Goal: Check status: Check status

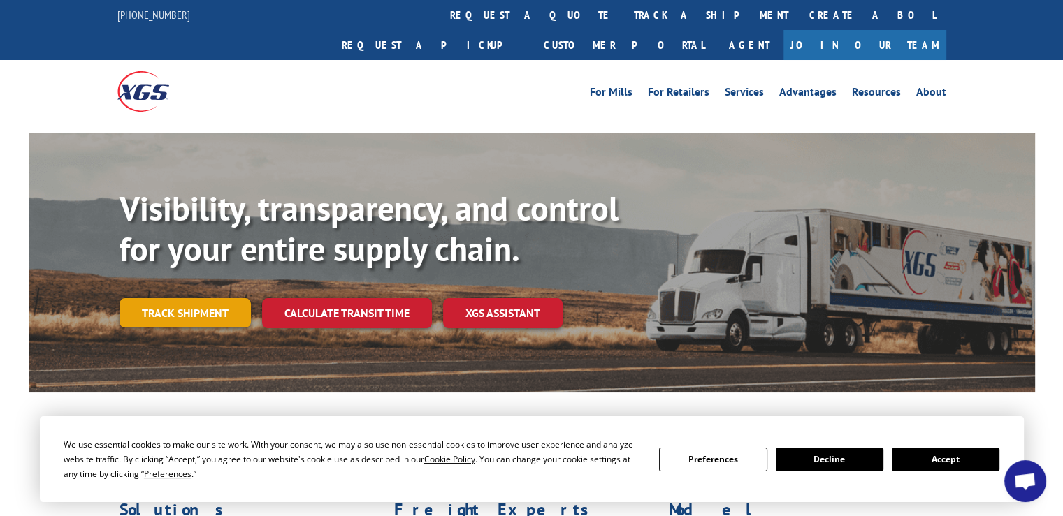
click at [219, 298] on link "Track shipment" at bounding box center [184, 312] width 131 height 29
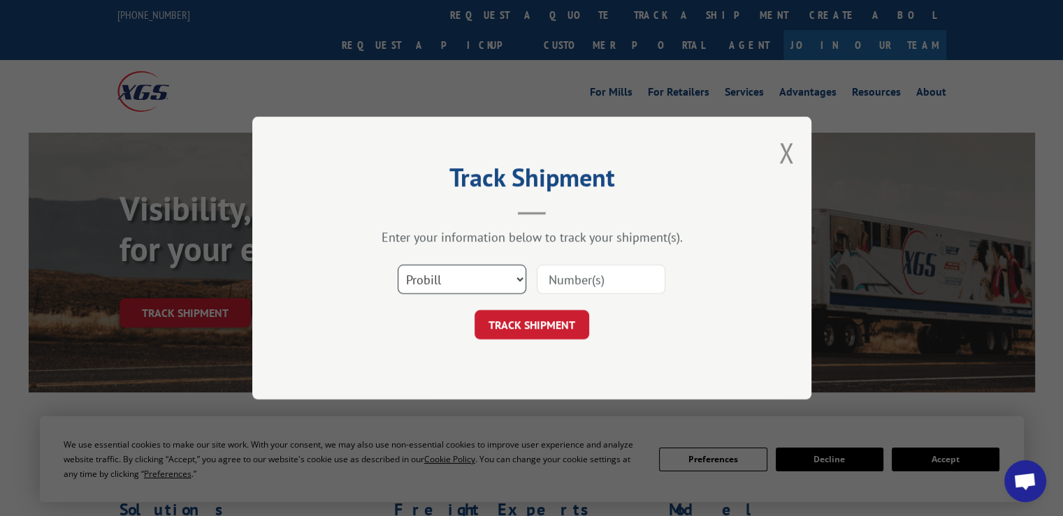
click at [475, 284] on select "Select category... Probill BOL PO" at bounding box center [462, 279] width 129 height 29
select select "bol"
click at [398, 265] on select "Select category... Probill BOL PO" at bounding box center [462, 279] width 129 height 29
click at [562, 282] on input at bounding box center [601, 279] width 129 height 29
type input "6100047446"
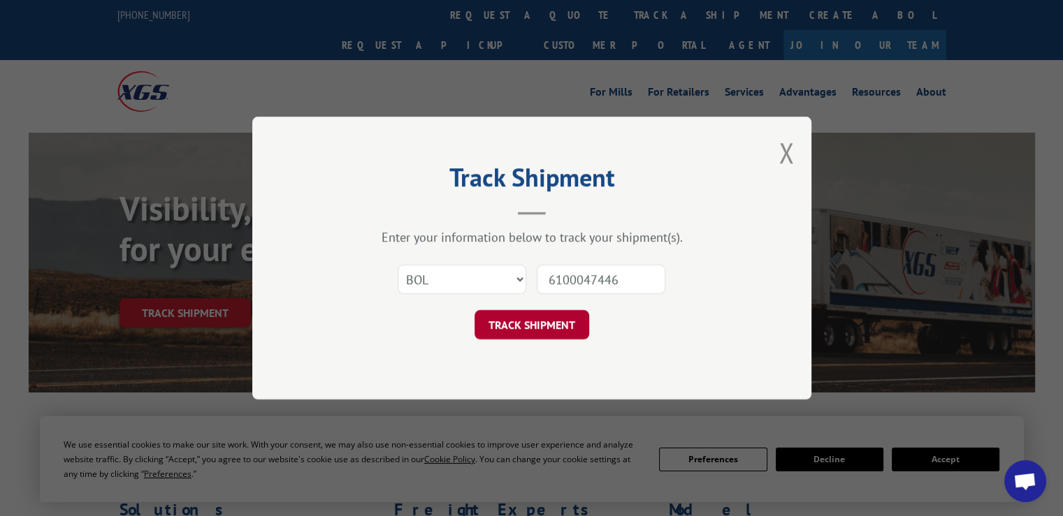
click at [531, 315] on button "TRACK SHIPMENT" at bounding box center [531, 324] width 115 height 29
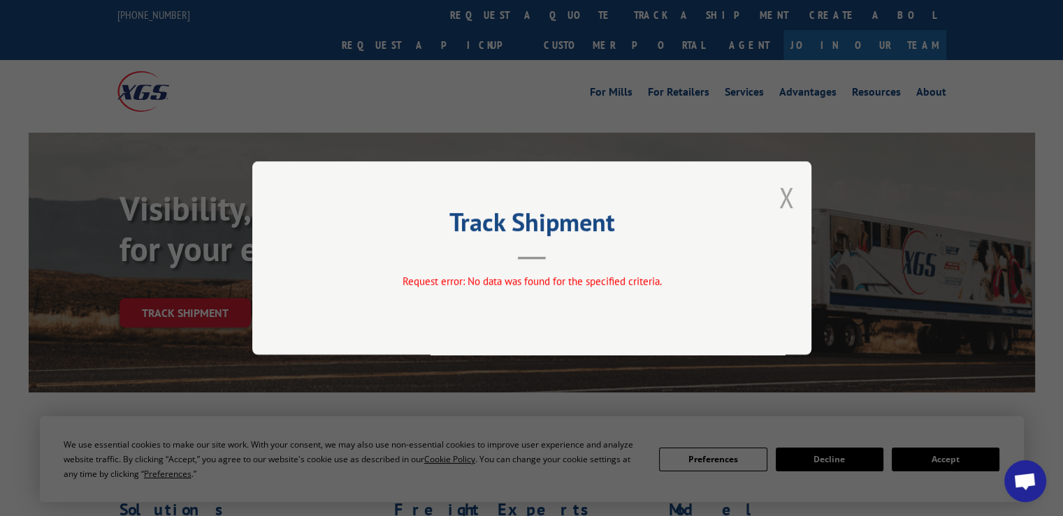
click at [788, 189] on button "Close modal" at bounding box center [785, 197] width 15 height 37
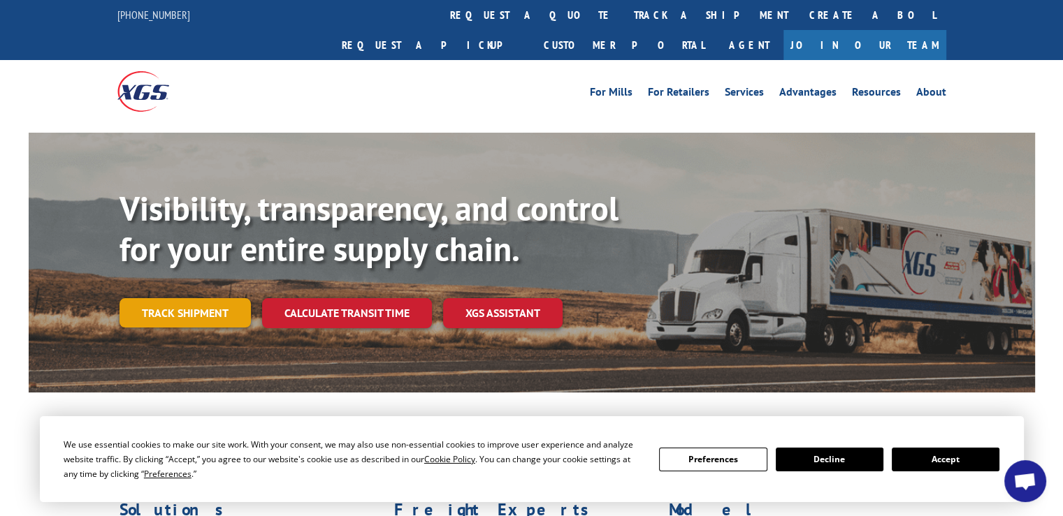
click at [187, 298] on link "Track shipment" at bounding box center [184, 312] width 131 height 29
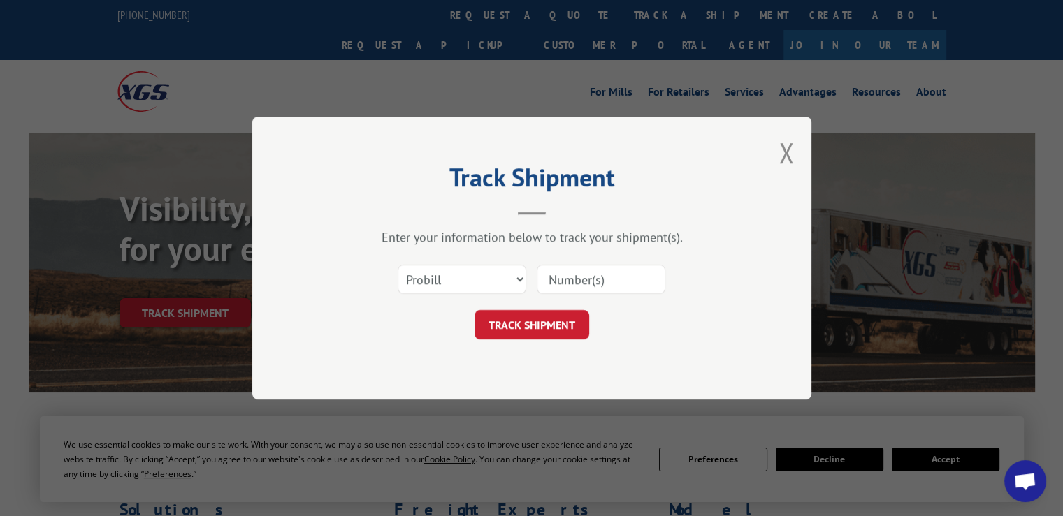
click at [590, 280] on input at bounding box center [601, 279] width 129 height 29
type input "15986198"
click at [515, 326] on button "TRACK SHIPMENT" at bounding box center [531, 324] width 115 height 29
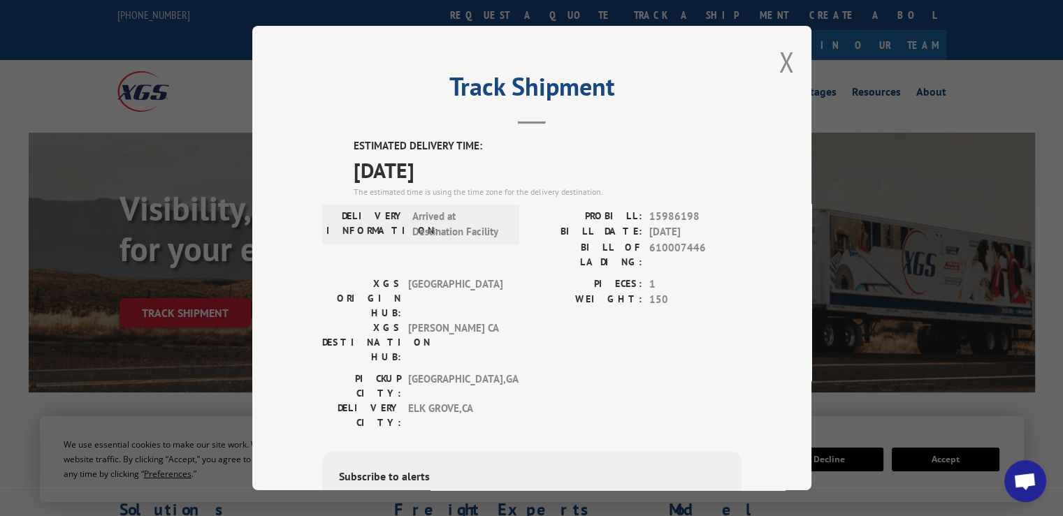
drag, startPoint x: 483, startPoint y: 175, endPoint x: 312, endPoint y: 146, distance: 173.7
click at [312, 146] on div "Track Shipment ESTIMATED DELIVERY TIME: [DATE] The estimated time is using the …" at bounding box center [531, 258] width 559 height 465
copy div "ESTIMATED DELIVERY TIME: [DATE]"
click at [771, 54] on div "Track Shipment ESTIMATED DELIVERY TIME: [DATE] The estimated time is using the …" at bounding box center [531, 258] width 559 height 465
click at [778, 59] on button "Close modal" at bounding box center [785, 61] width 15 height 37
